Goal: Task Accomplishment & Management: Use online tool/utility

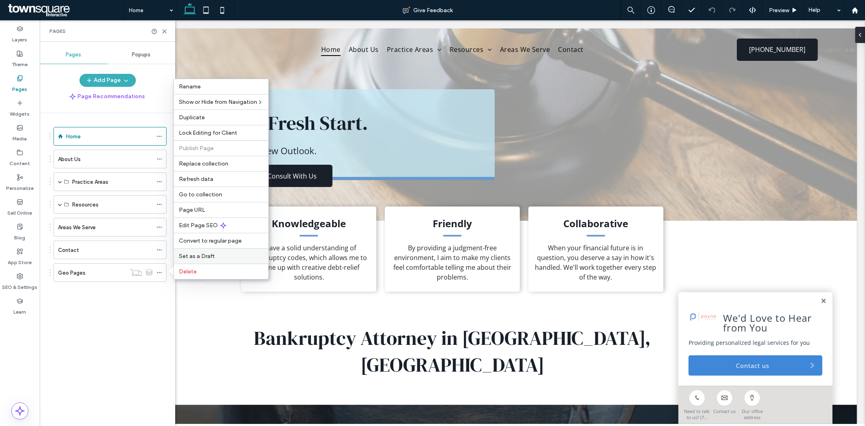
click at [180, 256] on span "Set as a Draft" at bounding box center [197, 256] width 36 height 7
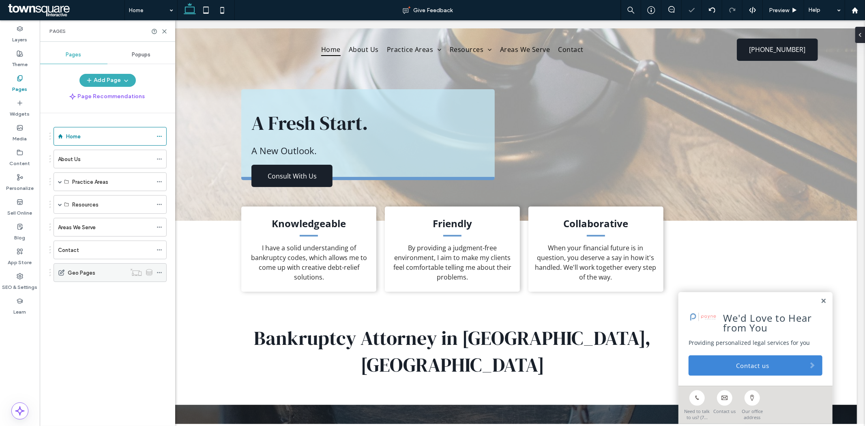
click at [157, 274] on icon at bounding box center [160, 273] width 6 height 6
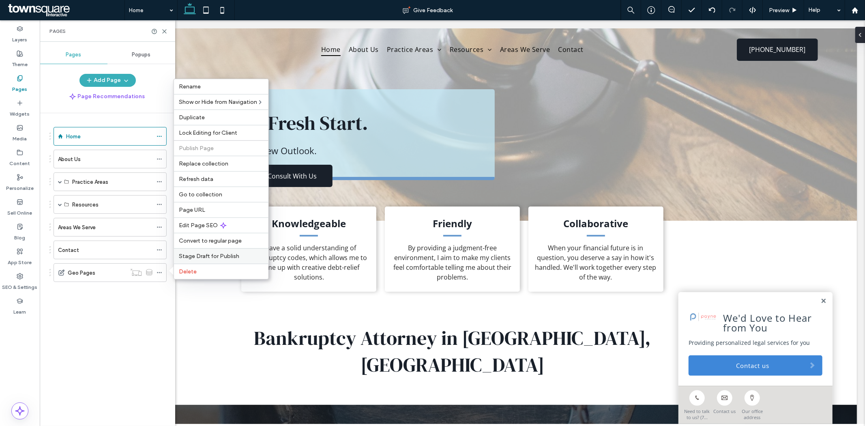
click at [222, 252] on div "Stage Draft for Publish" at bounding box center [221, 255] width 95 height 15
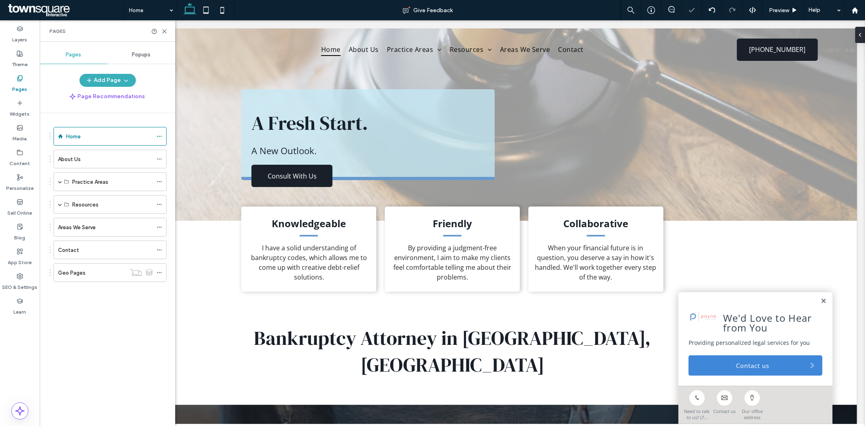
click at [136, 323] on div "Home About Us Practice Areas Bankruptcy Chapter 7 Bankruptcy Chapter 13 Bankrup…" at bounding box center [112, 267] width 126 height 309
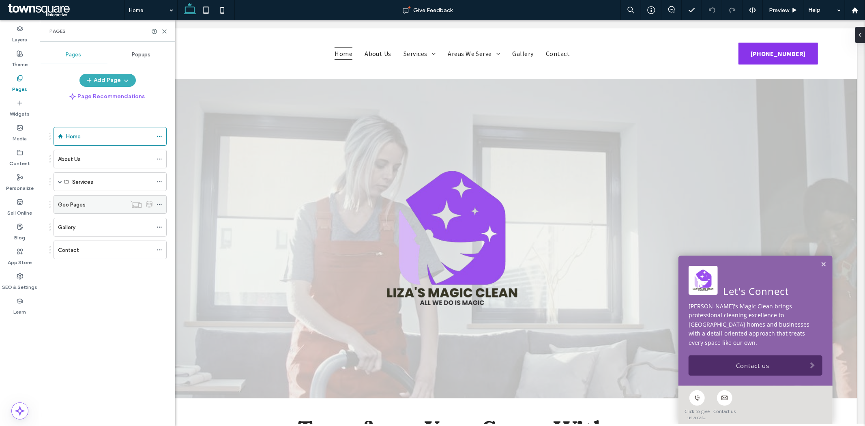
click at [73, 209] on label "Geo Pages" at bounding box center [72, 205] width 28 height 14
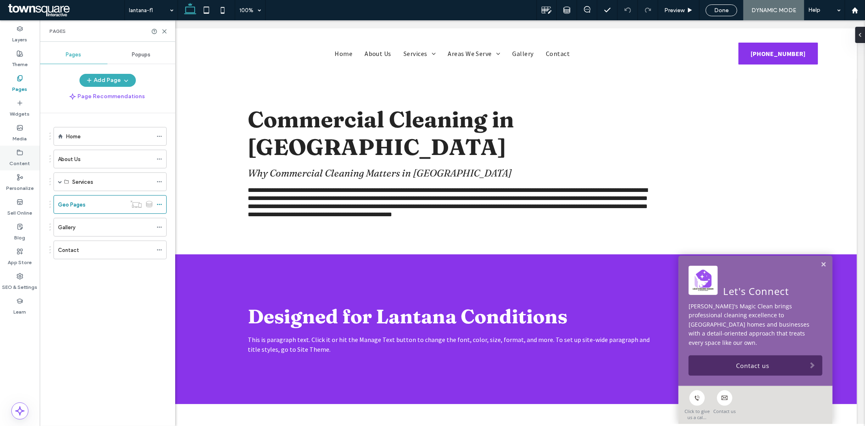
click at [10, 153] on div "Content" at bounding box center [20, 158] width 40 height 25
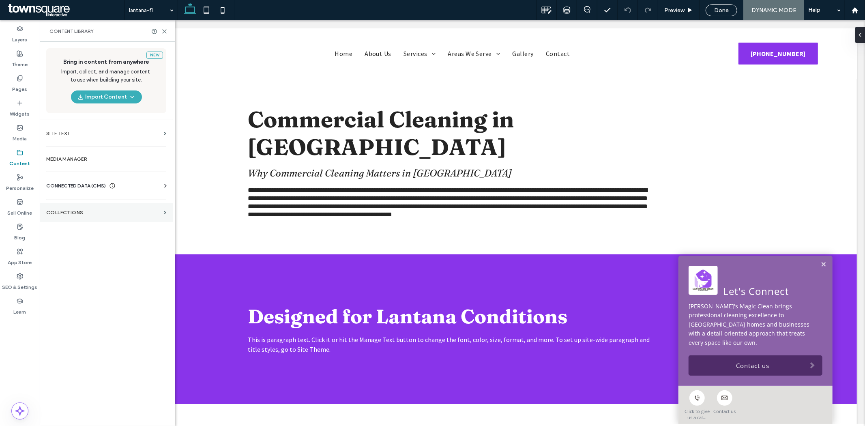
click at [62, 209] on section "Collections" at bounding box center [106, 212] width 133 height 19
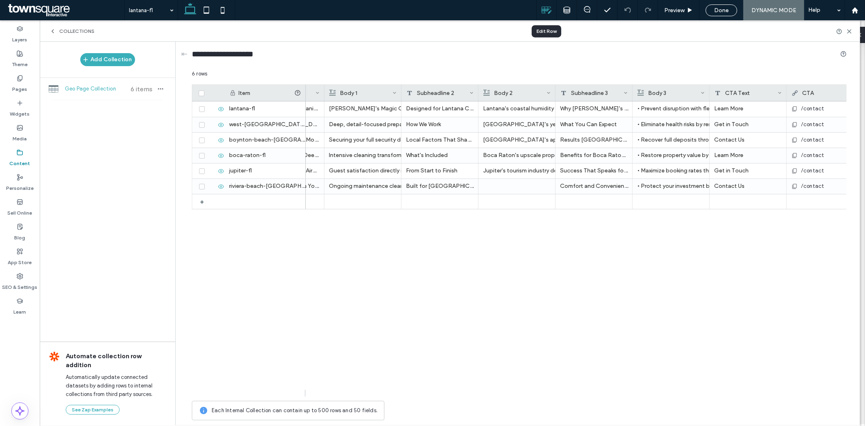
click at [544, 13] on icon at bounding box center [547, 10] width 11 height 11
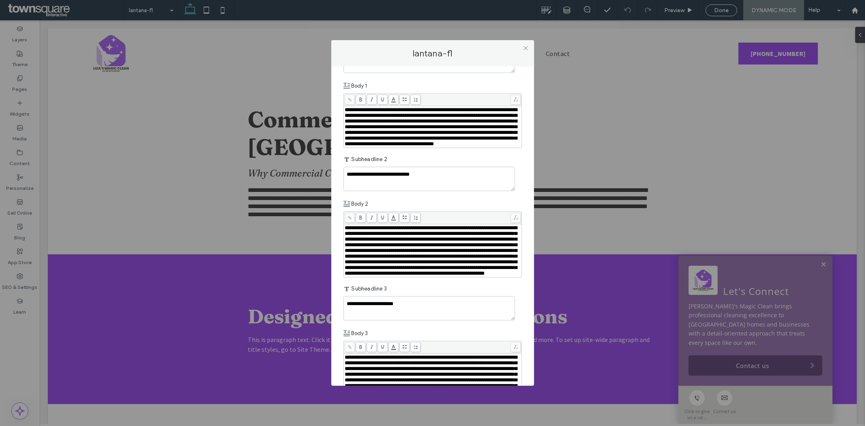
scroll to position [180, 0]
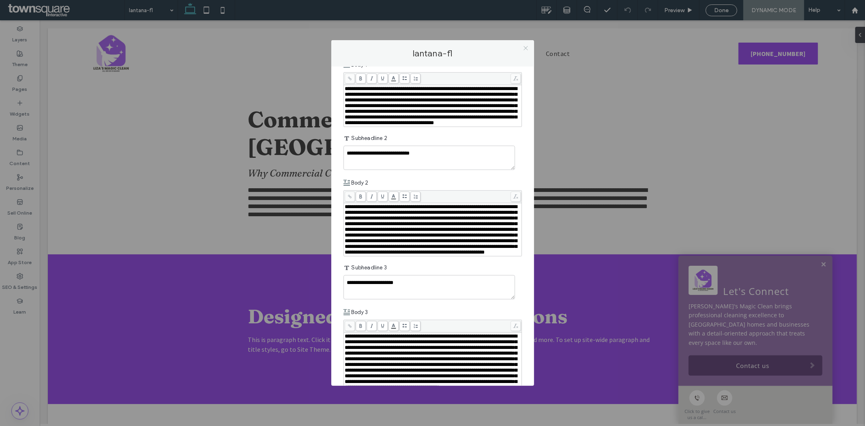
click at [525, 45] on span at bounding box center [526, 48] width 6 height 12
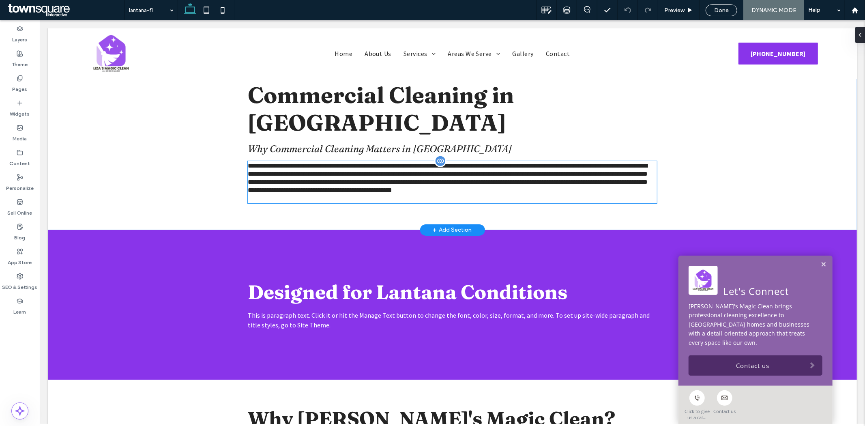
scroll to position [0, 0]
